Goal: Transaction & Acquisition: Purchase product/service

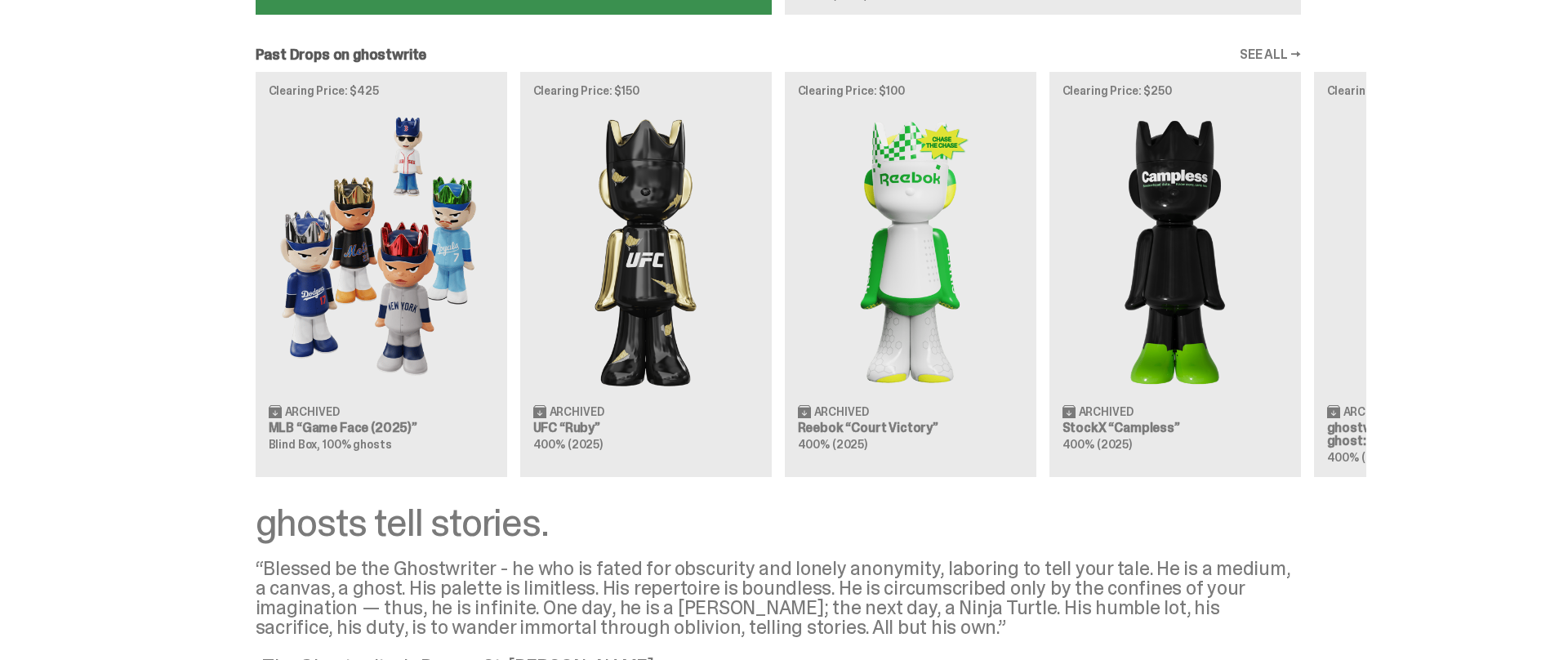
scroll to position [1365, 0]
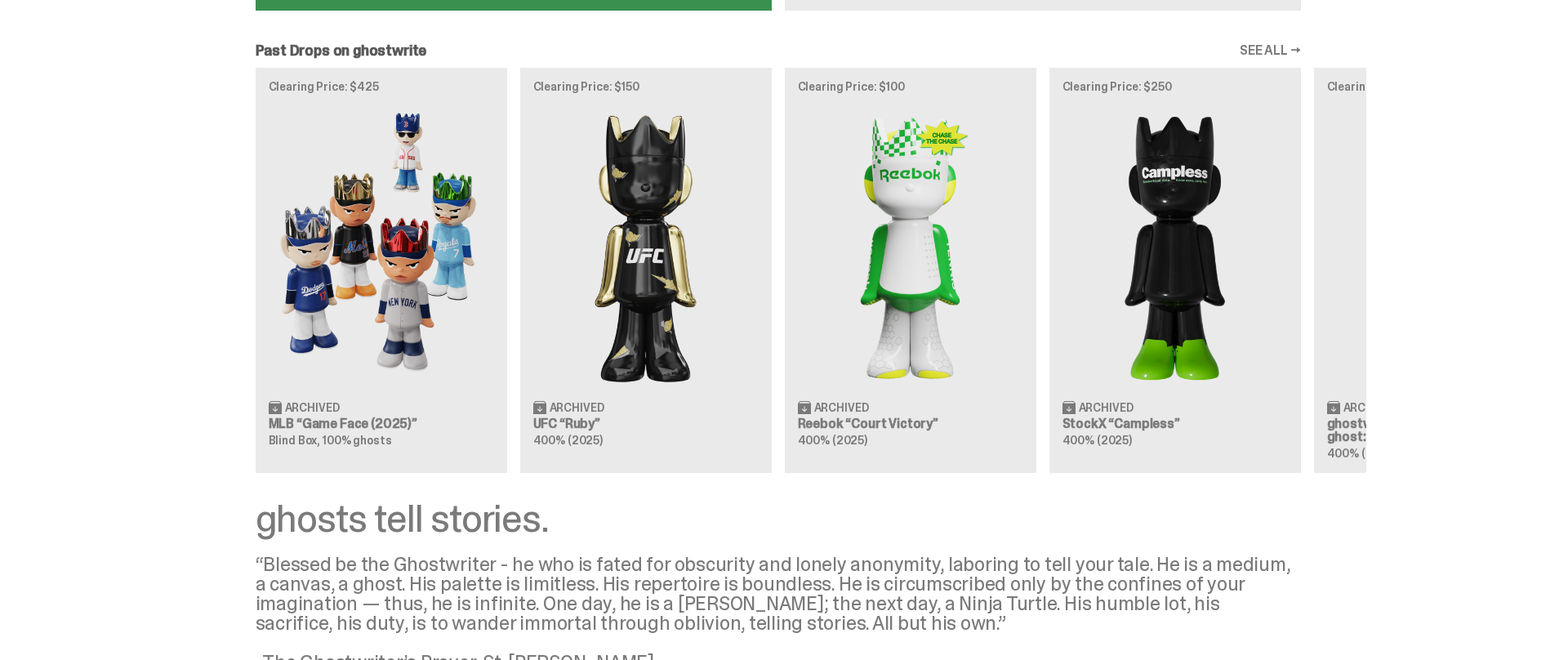
click at [365, 257] on div "Clearing Price: $425 Archived MLB “Game Face (2025)” Blind Box, 100% ghosts Cle…" at bounding box center [777, 270] width 1176 height 405
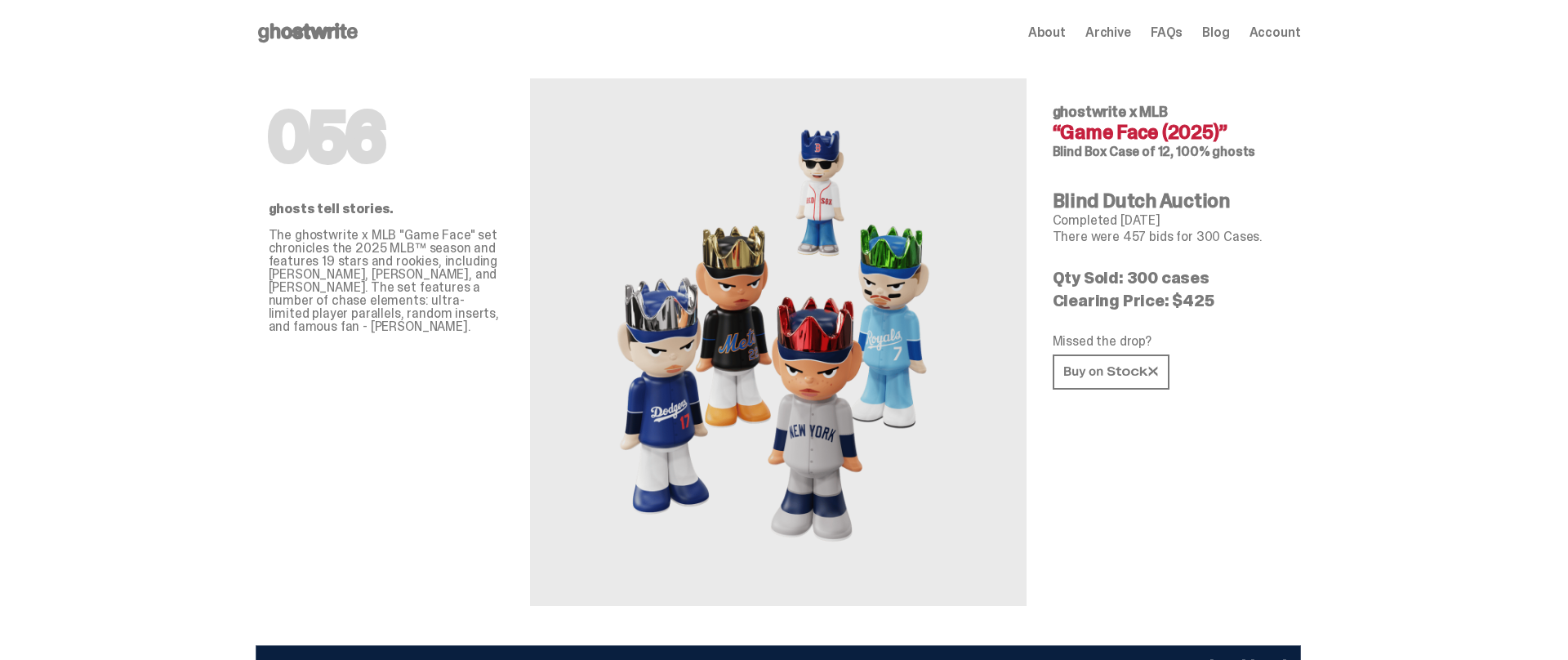
drag, startPoint x: 277, startPoint y: 236, endPoint x: 408, endPoint y: 306, distance: 148.5
click at [437, 326] on p "The ghostwrite x MLB "Game Face" set chronicles the 2025 MLB™ season and featur…" at bounding box center [387, 281] width 235 height 104
click at [418, 451] on div "056 ghosts tell stories. The ghostwrite x MLB "Game Face" set chronicles the 20…" at bounding box center [387, 336] width 235 height 541
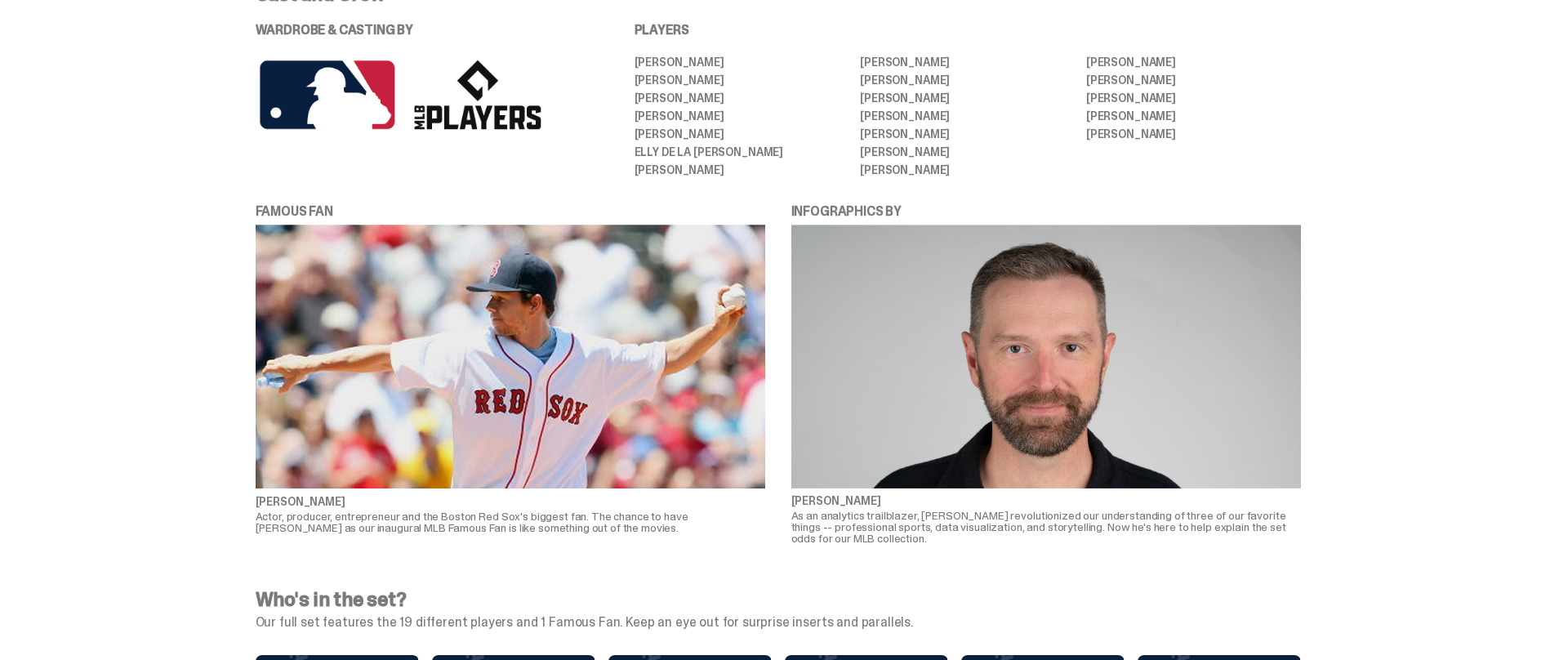
scroll to position [3498, 0]
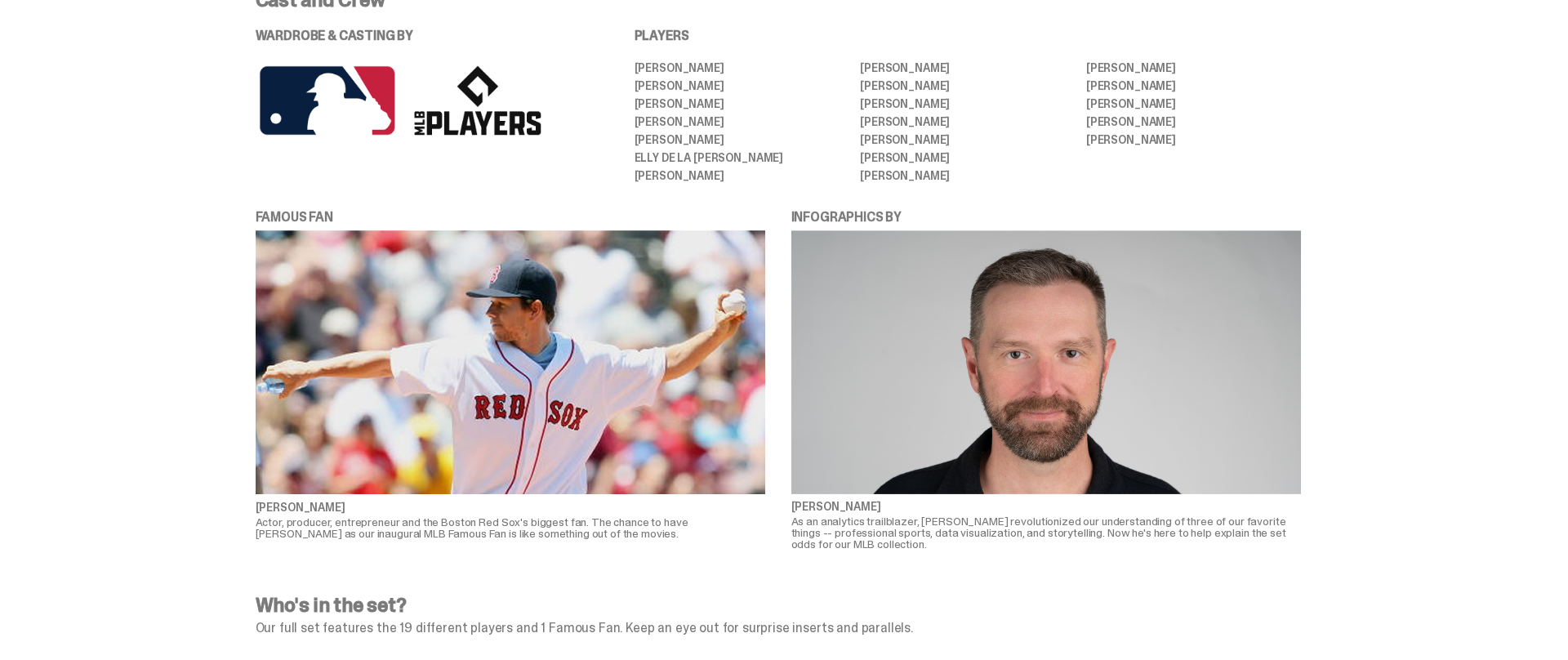
drag, startPoint x: 640, startPoint y: 48, endPoint x: 1165, endPoint y: 160, distance: 536.8
click at [1165, 160] on ul "Aaron Judge Adley Rutschman Bobby Witt Jr. Bryce Harper Corbin Carroll Elly De …" at bounding box center [967, 122] width 666 height 120
copy ul "Aaron Judge Adley Rutschman Bobby Witt Jr. Bryce Harper Corbin Carroll Elly De …"
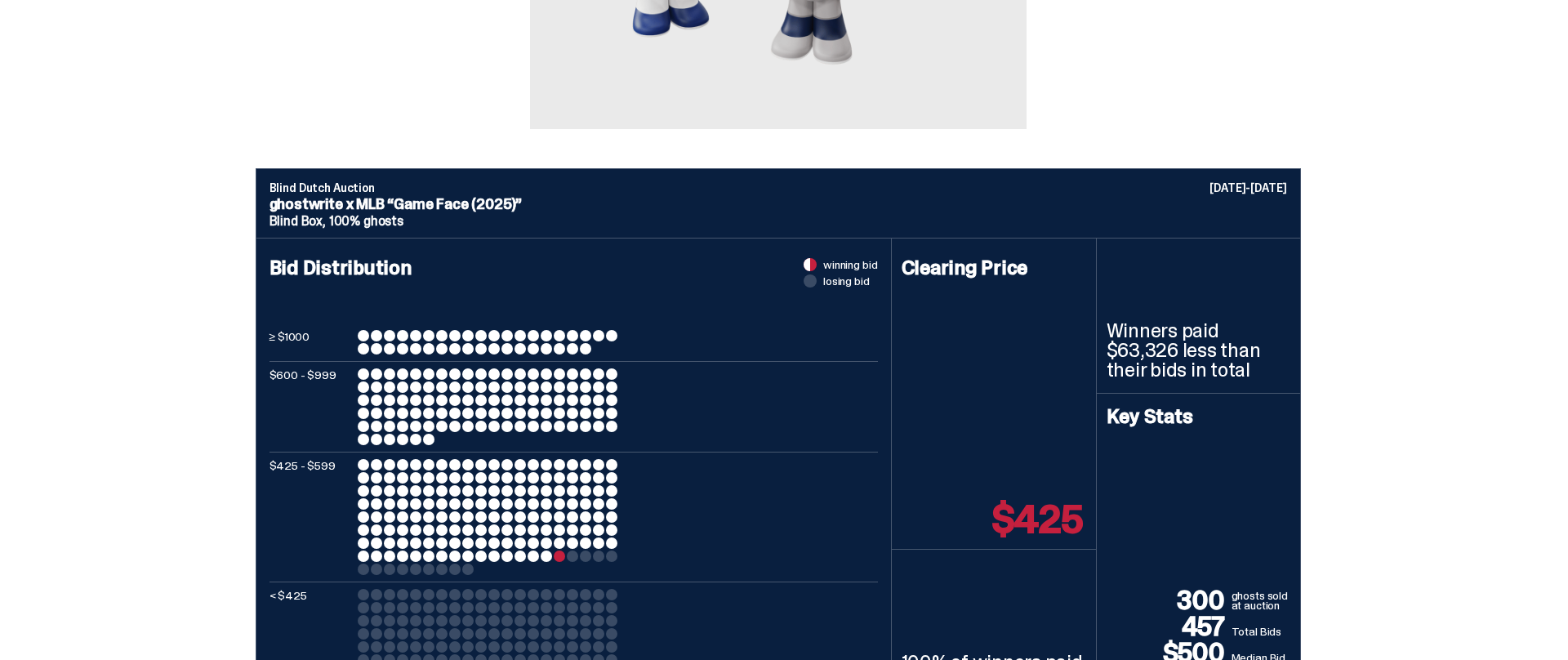
scroll to position [0, 0]
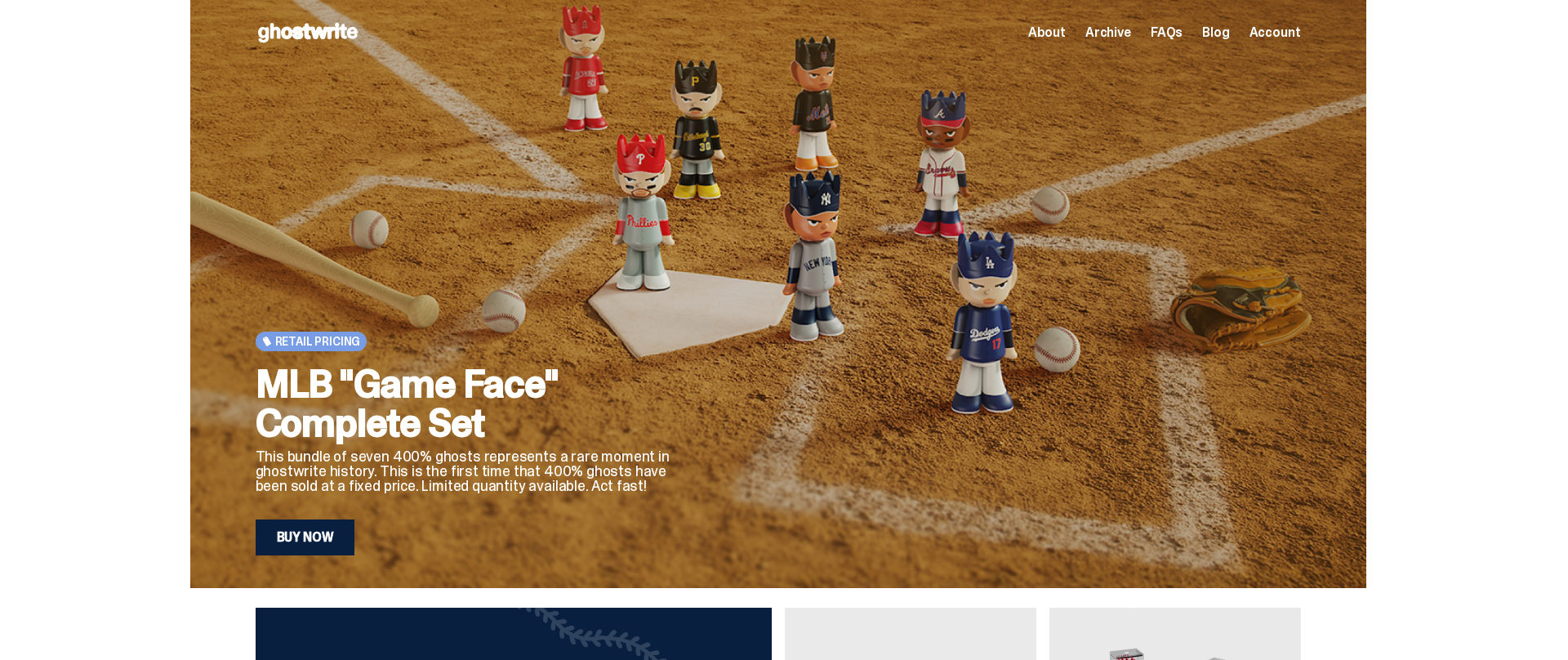
click at [872, 380] on div at bounding box center [1003, 332] width 594 height 446
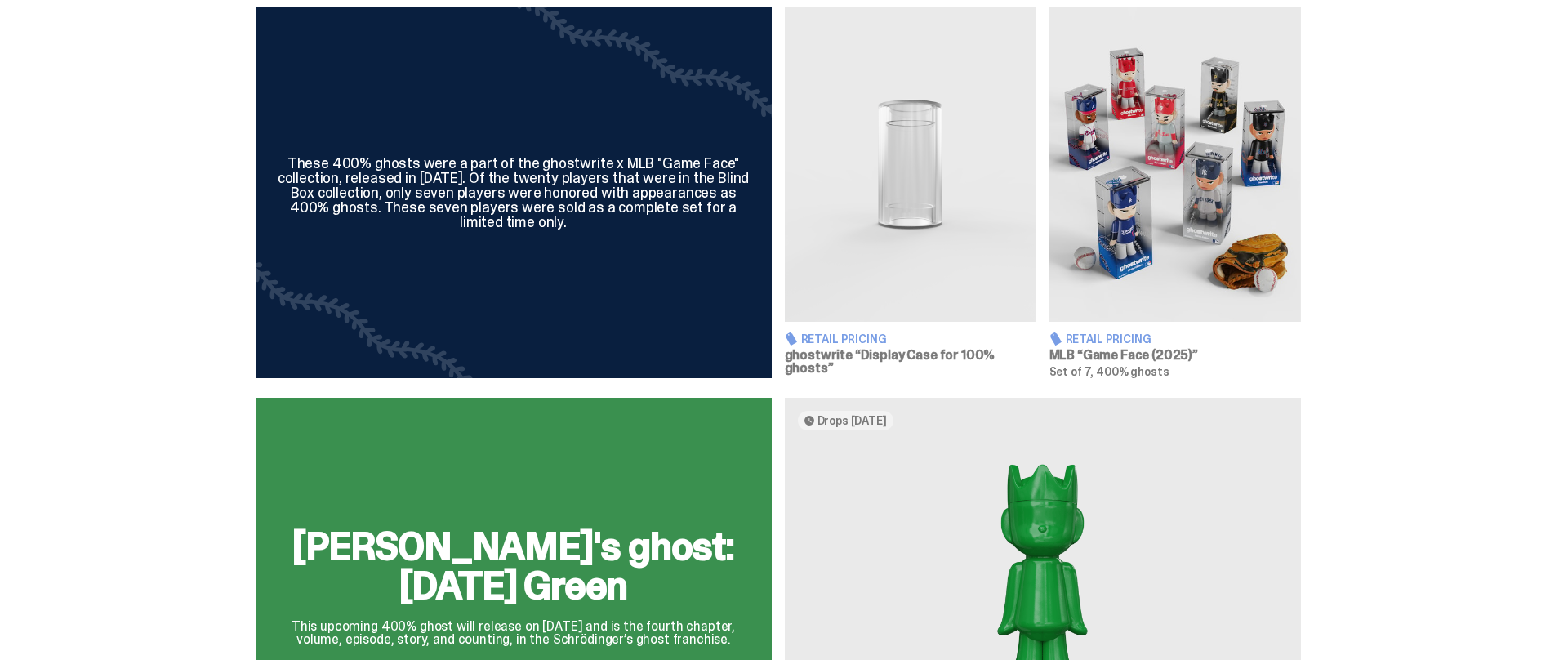
scroll to position [603, 0]
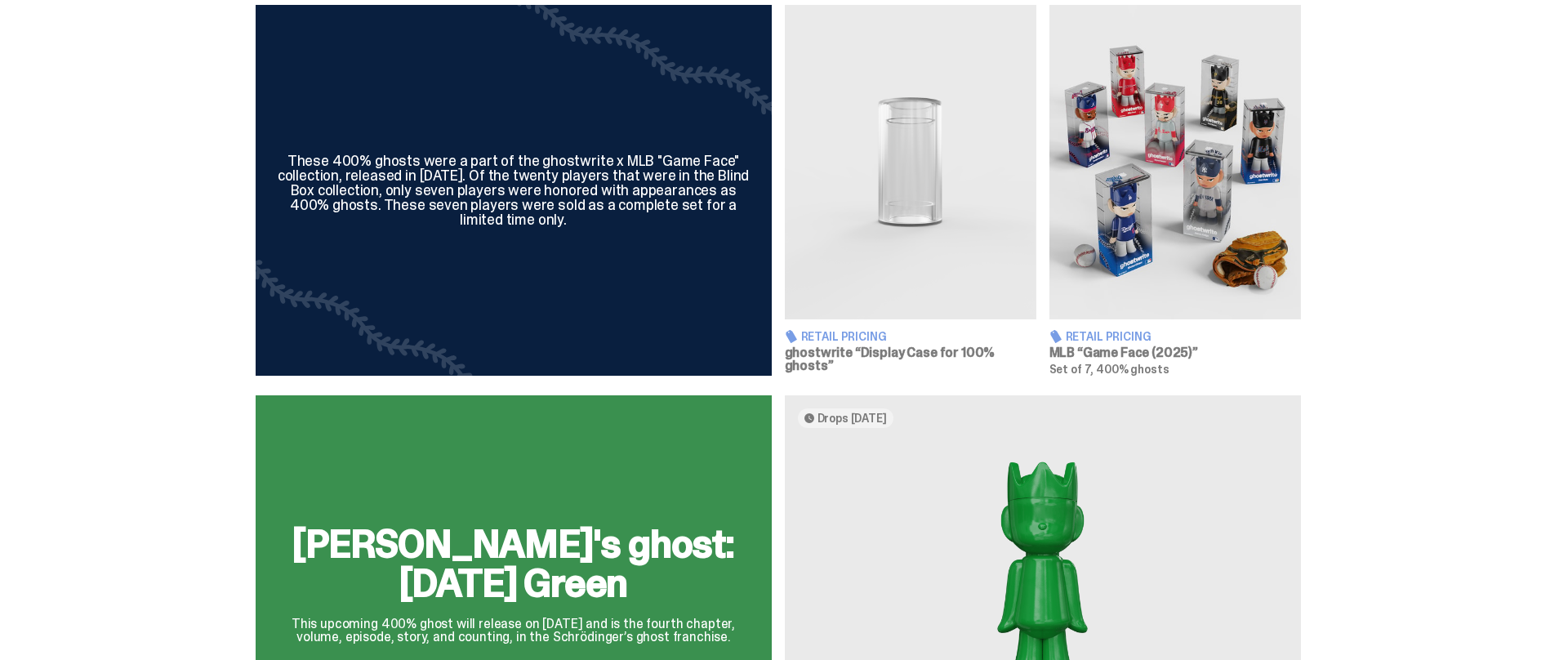
click at [1122, 254] on img at bounding box center [1175, 162] width 252 height 315
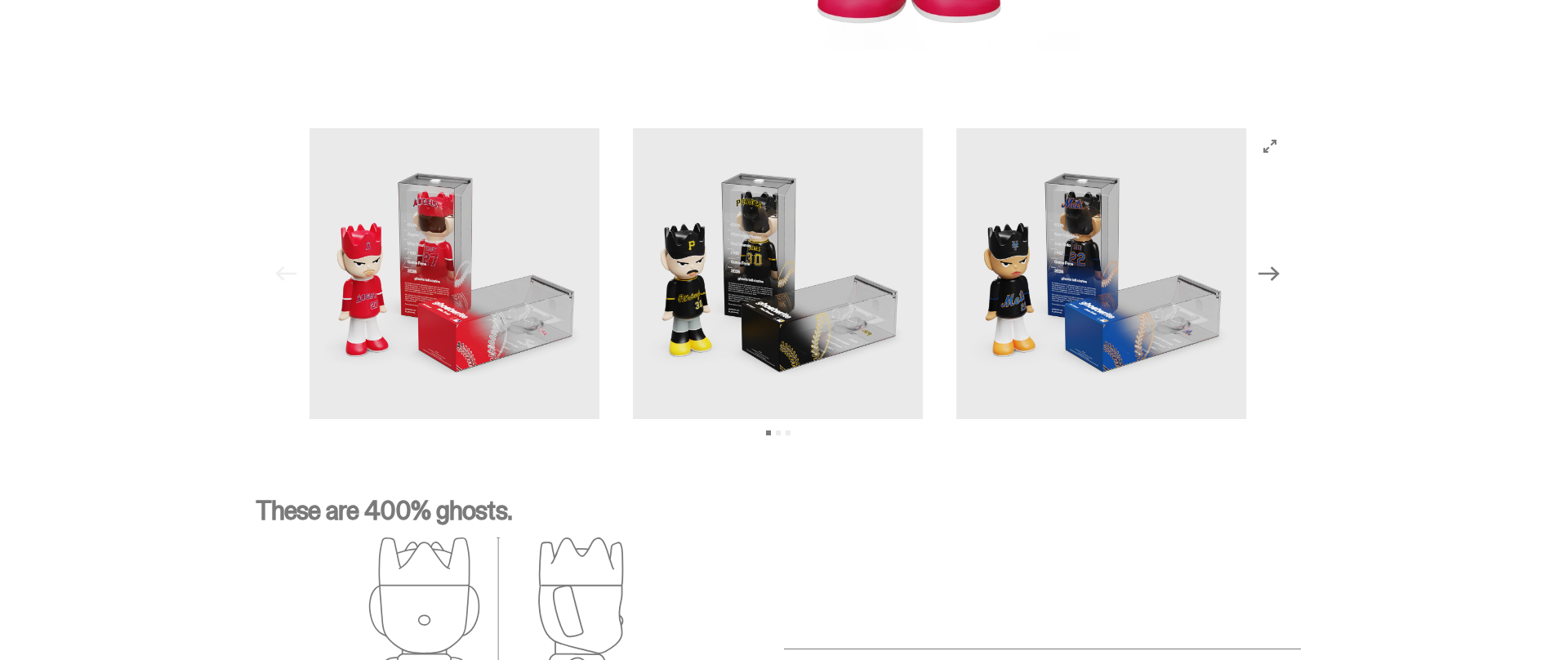
scroll to position [2221, 0]
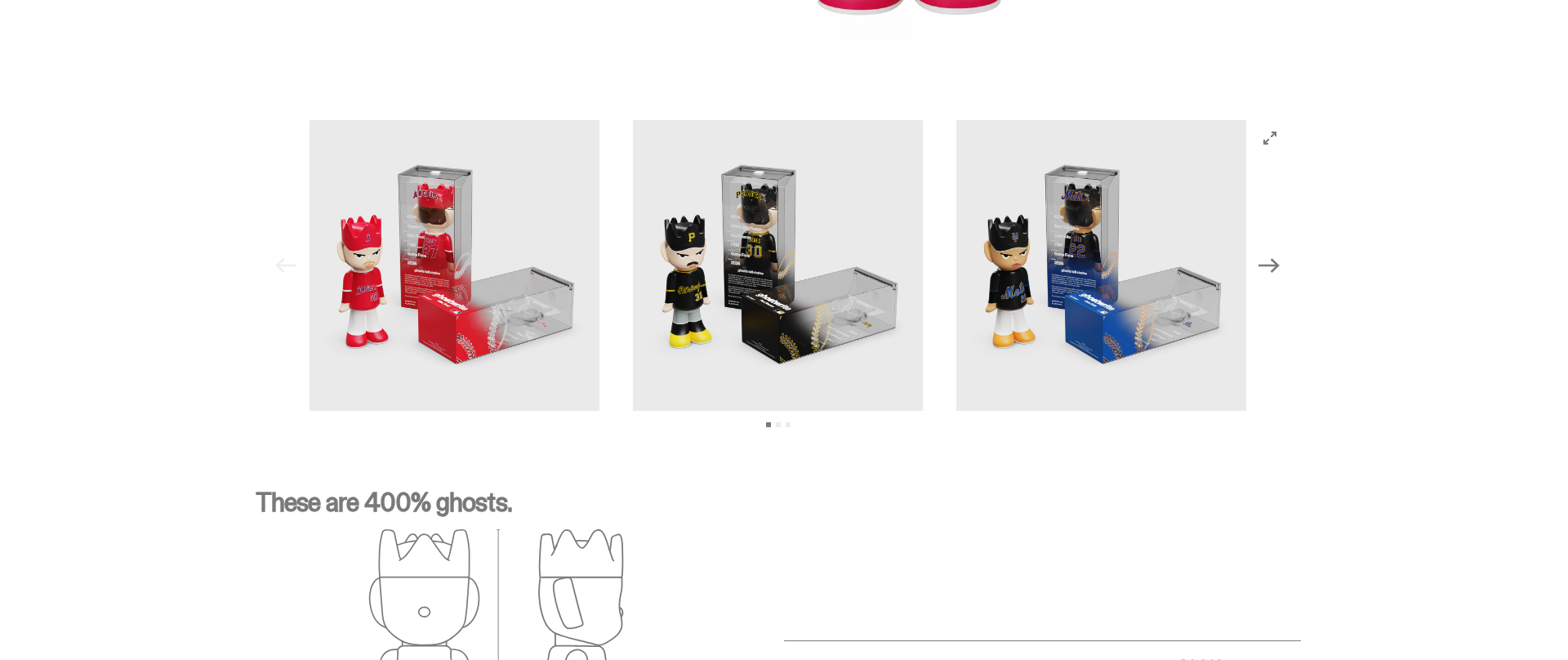
click at [1280, 264] on icon "Next" at bounding box center [1269, 265] width 21 height 14
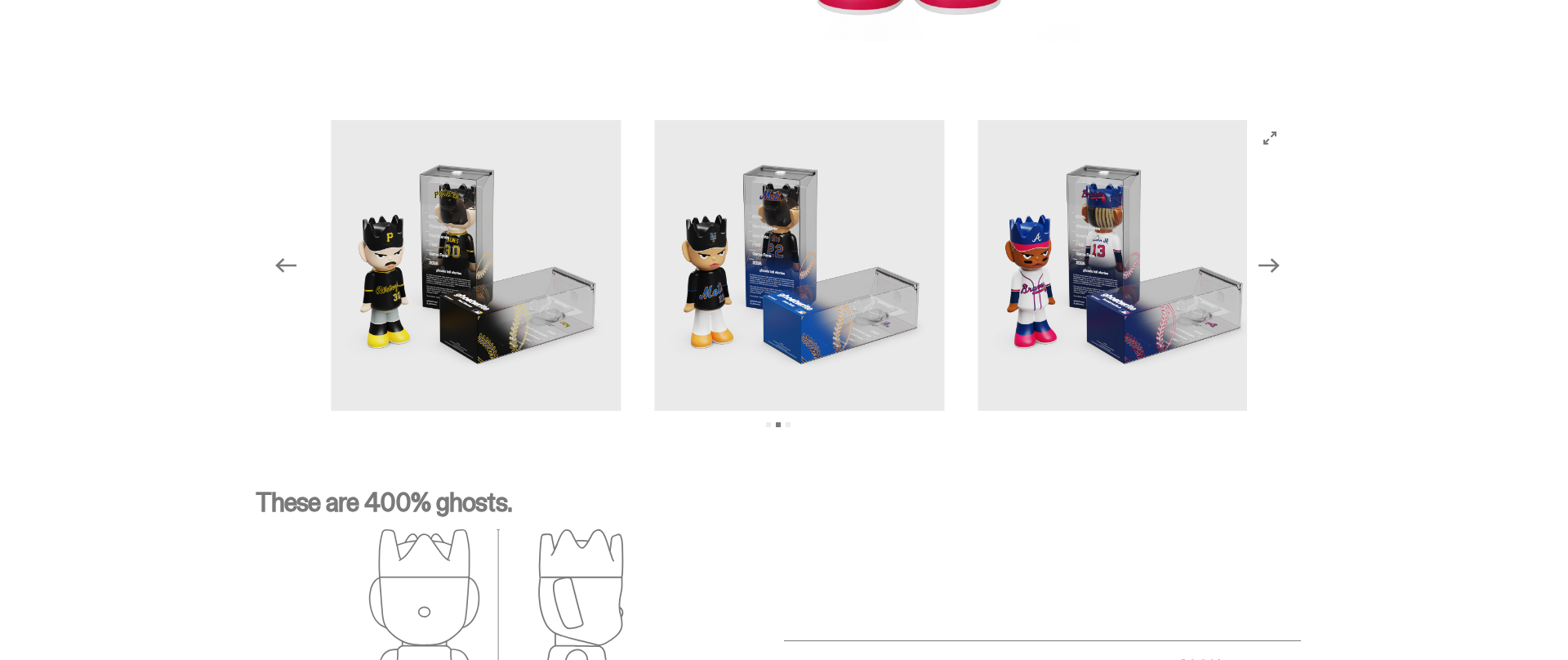
scroll to position [2228, 0]
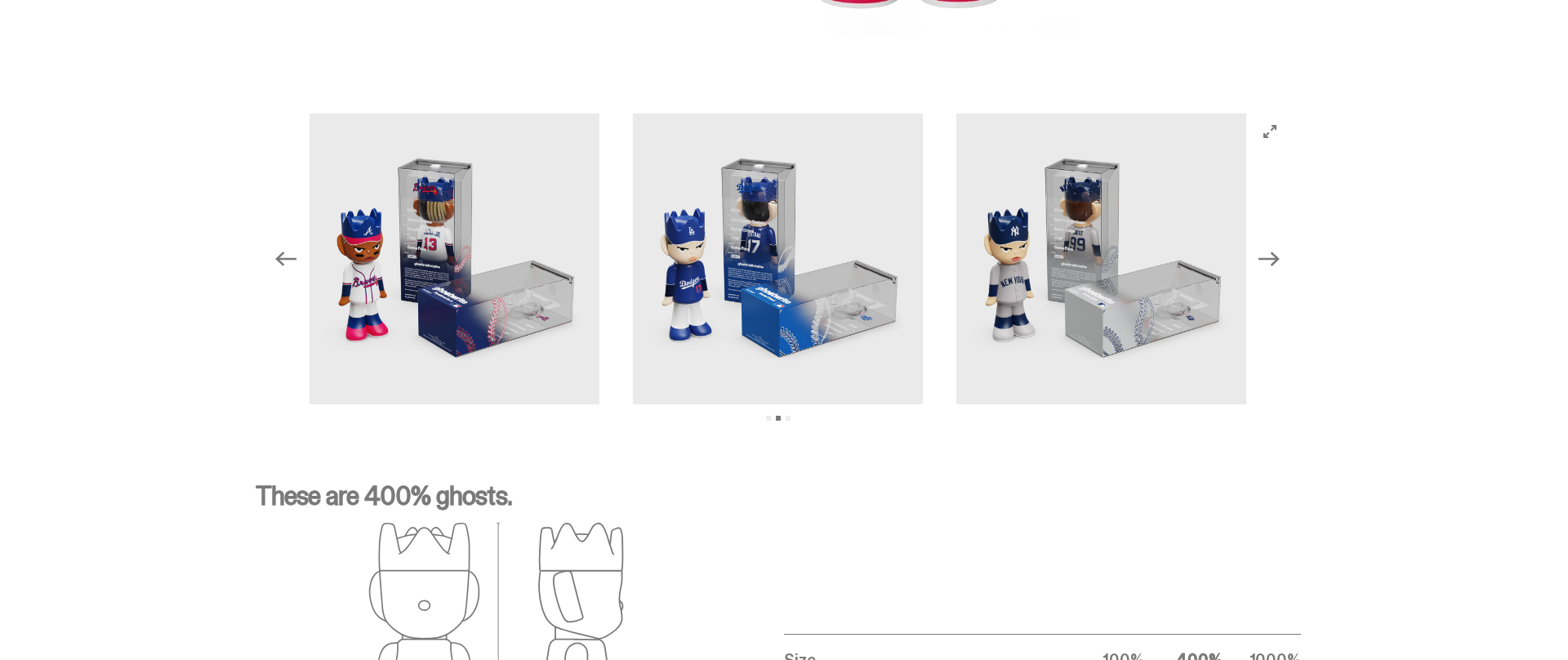
click at [1280, 264] on icon "Next" at bounding box center [1269, 259] width 21 height 21
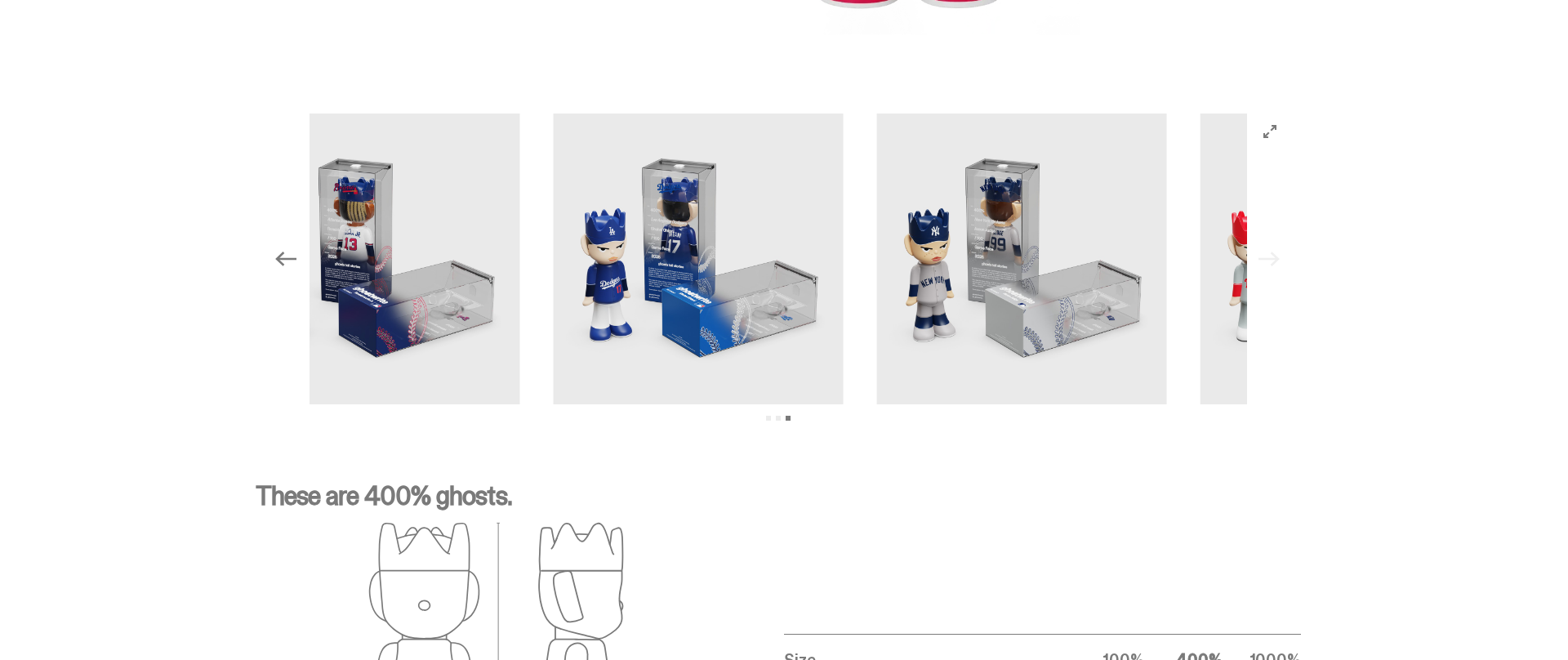
scroll to position [2232, 0]
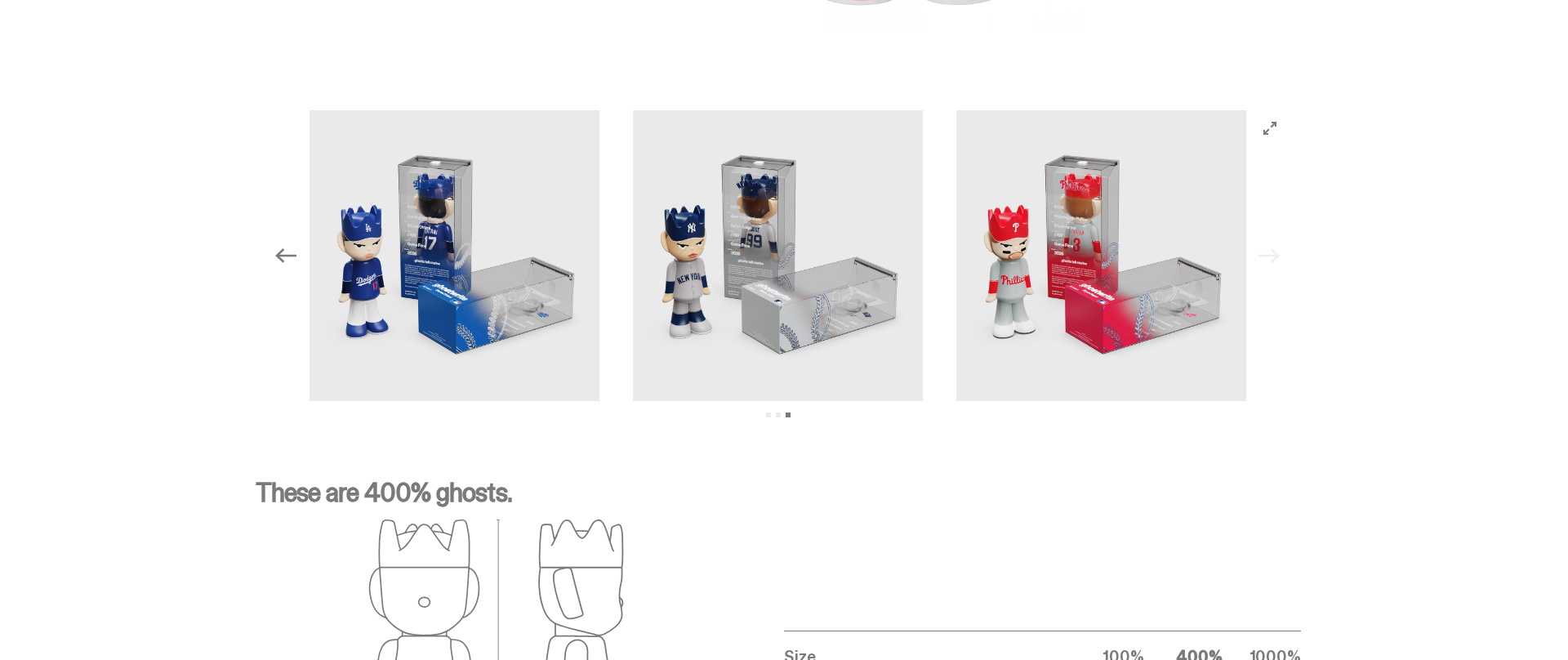
click at [291, 260] on icon "Previous" at bounding box center [285, 256] width 21 height 21
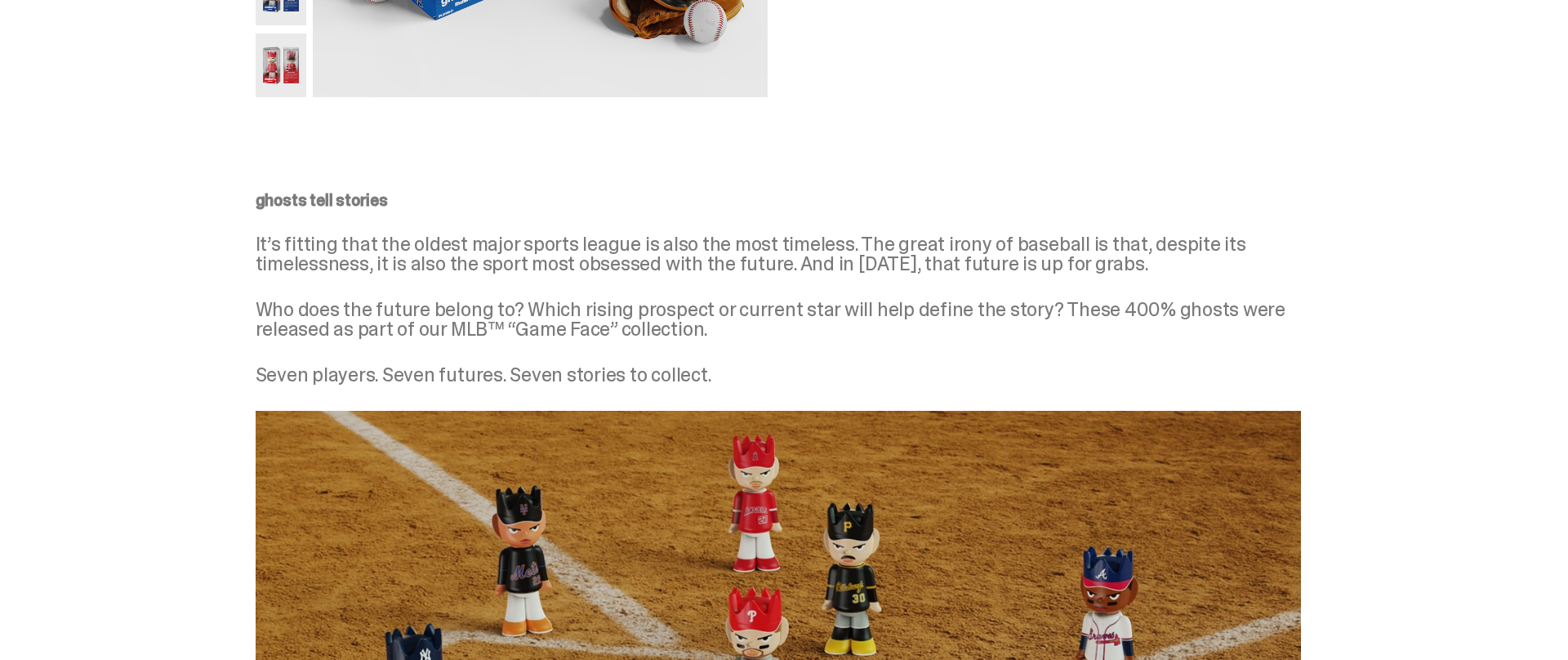
scroll to position [0, 0]
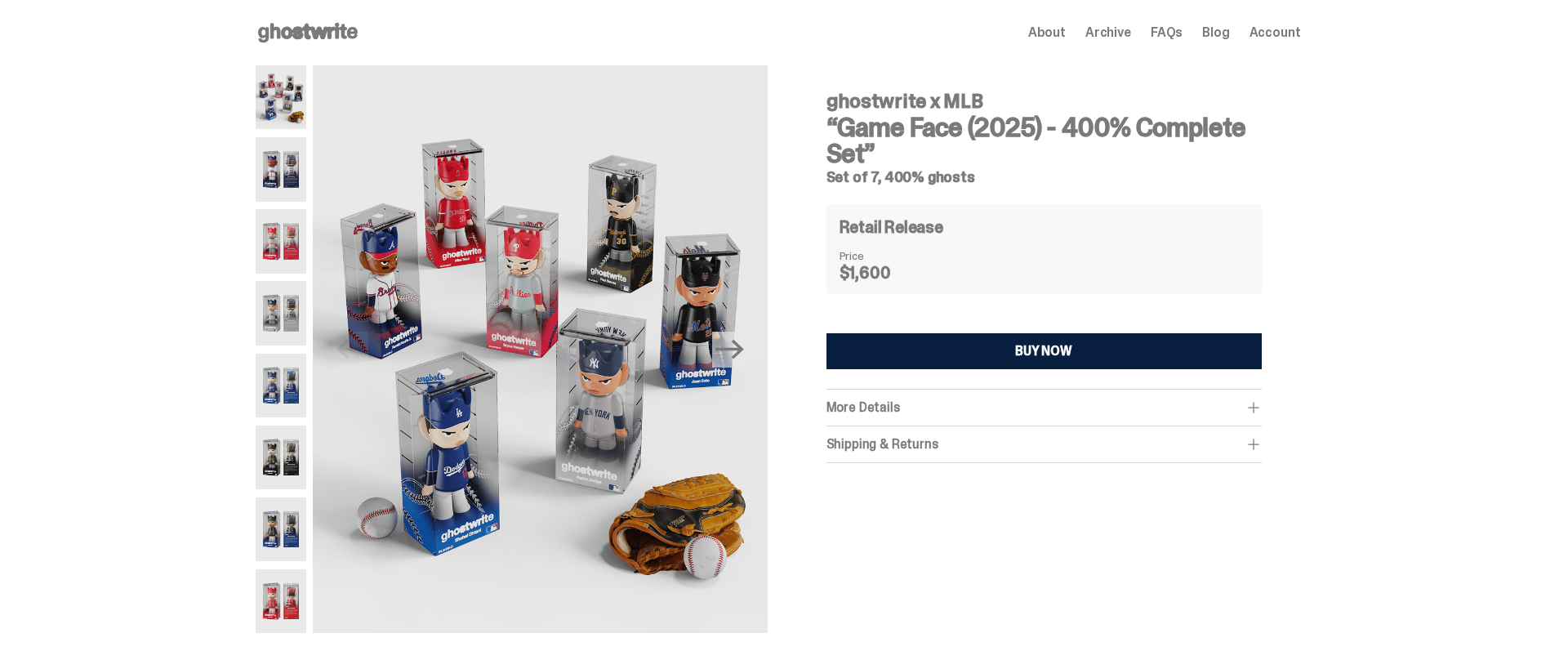
click at [1260, 410] on span at bounding box center [1253, 407] width 16 height 16
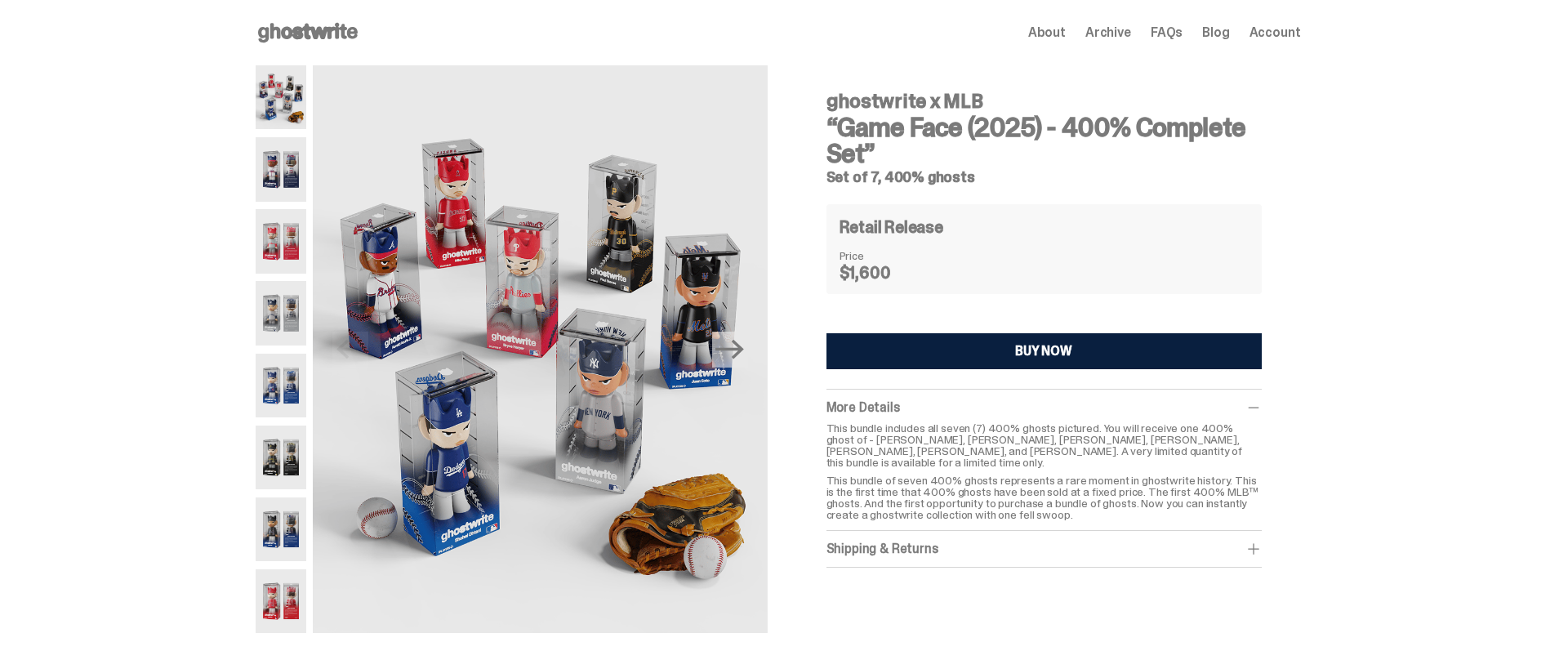
click at [1261, 541] on span at bounding box center [1253, 549] width 16 height 16
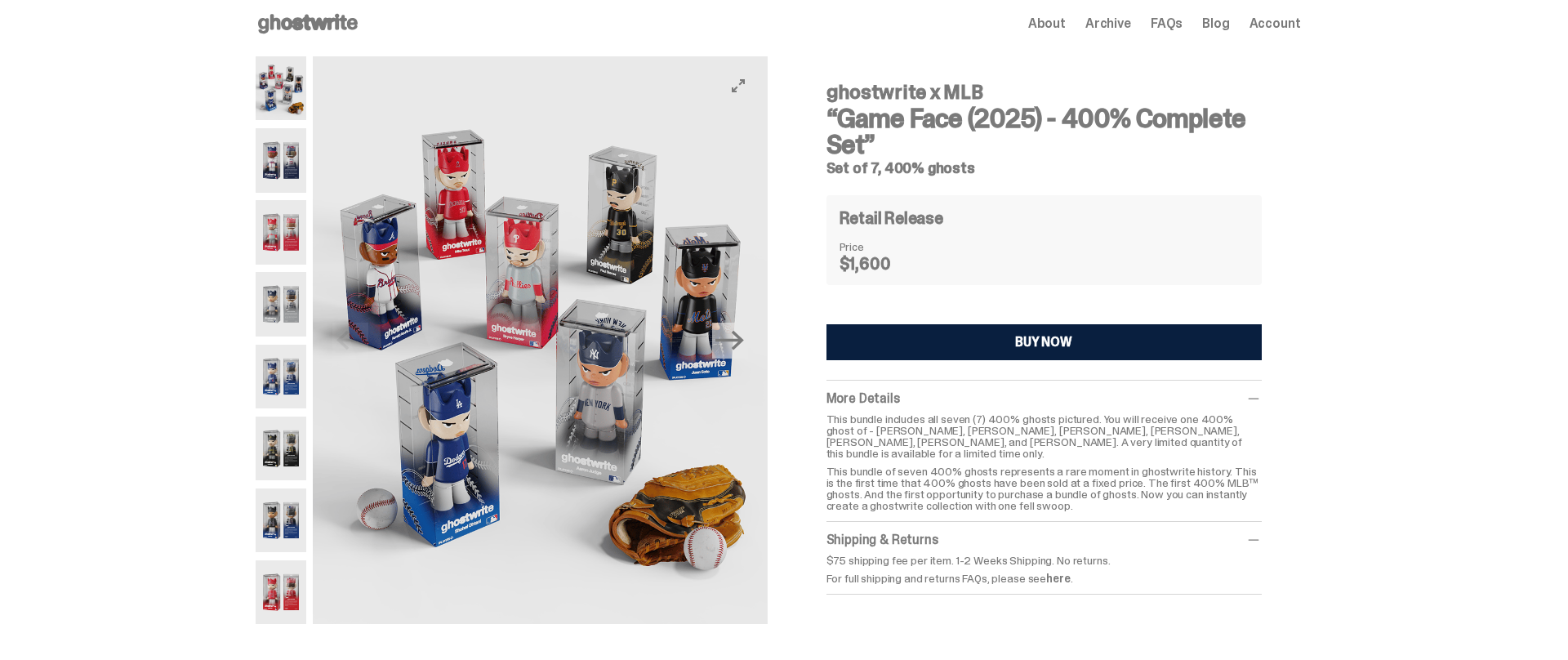
scroll to position [11, 0]
